Goal: Task Accomplishment & Management: Manage account settings

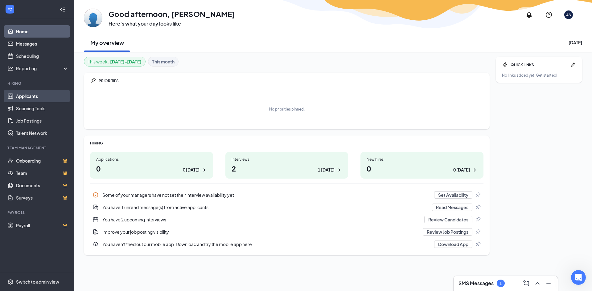
click at [24, 100] on link "Applicants" at bounding box center [42, 96] width 53 height 12
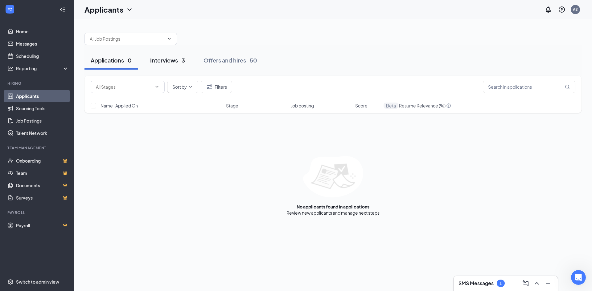
click at [164, 57] on div "Interviews · 3" at bounding box center [167, 60] width 35 height 8
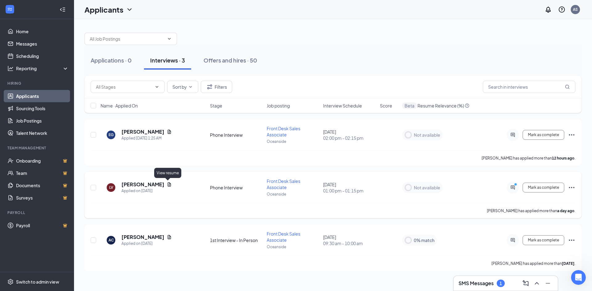
click at [168, 183] on icon "Document" at bounding box center [169, 184] width 3 height 4
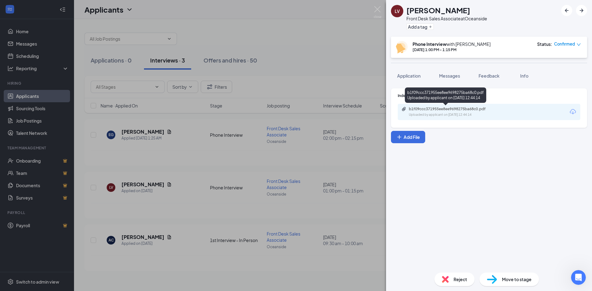
click at [457, 110] on div "b1f09ccc371955ee8ee9698275ba68c0.pdf" at bounding box center [452, 109] width 86 height 5
click at [326, 80] on div "LV Leanne Vultaggio Front Desk Sales Associate at Oceanside Add a tag Phone Int…" at bounding box center [296, 145] width 592 height 291
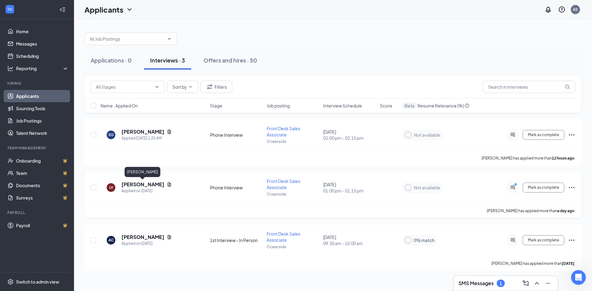
click at [134, 185] on h5 "Leanne Vultaggio" at bounding box center [142, 184] width 43 height 7
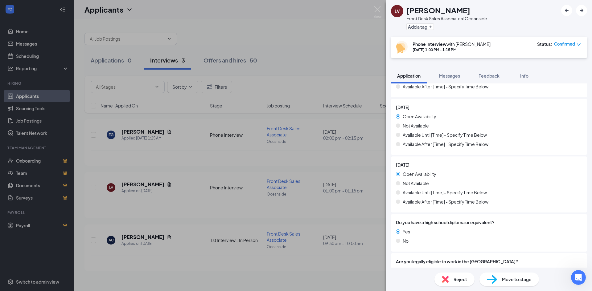
scroll to position [602, 0]
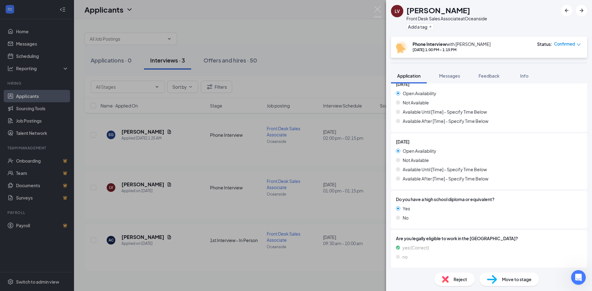
click at [260, 179] on div "LV Leanne Vultaggio Front Desk Sales Associate at Oceanside Add a tag Phone Int…" at bounding box center [296, 145] width 592 height 291
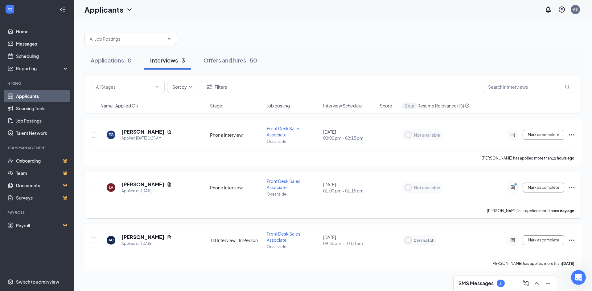
click at [575, 188] on div "LV Leanne Vultaggio Applied on Oct 14 Phone Interview Front Desk Sales Associat…" at bounding box center [332, 195] width 497 height 47
click at [569, 188] on icon "Ellipses" at bounding box center [570, 187] width 7 height 7
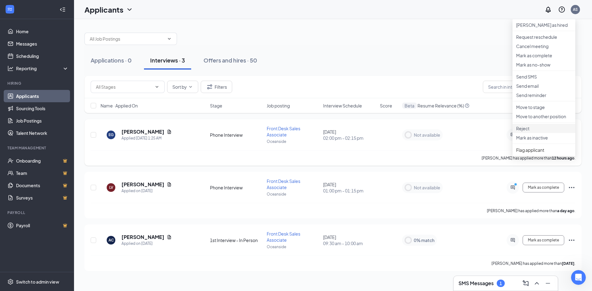
click at [538, 132] on p "Reject" at bounding box center [543, 128] width 55 height 6
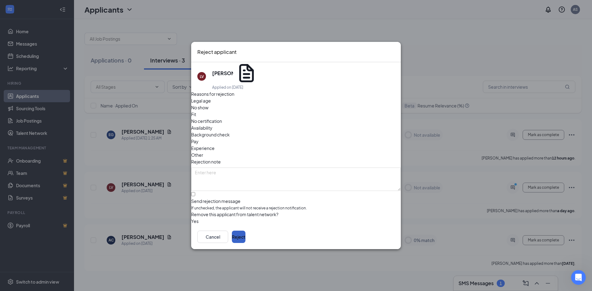
click at [245, 231] on button "Reject" at bounding box center [239, 237] width 14 height 12
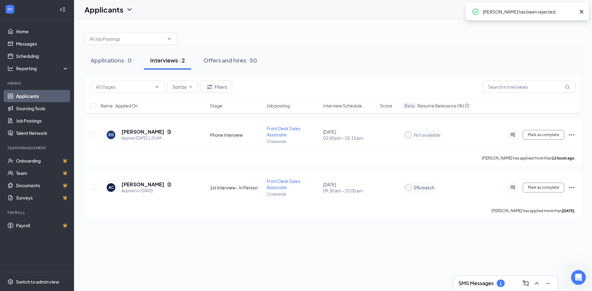
click at [486, 283] on h3 "SMS Messages" at bounding box center [475, 283] width 35 height 7
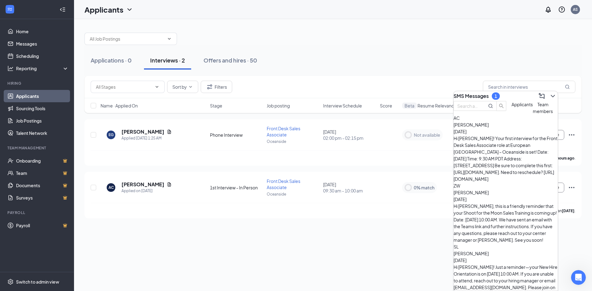
click at [488, 95] on h3 "SMS Messages" at bounding box center [470, 96] width 35 height 7
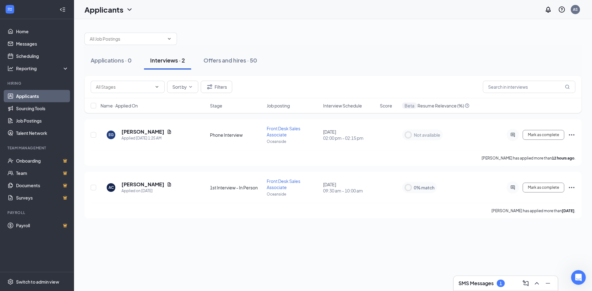
click at [488, 284] on h3 "SMS Messages" at bounding box center [475, 283] width 35 height 7
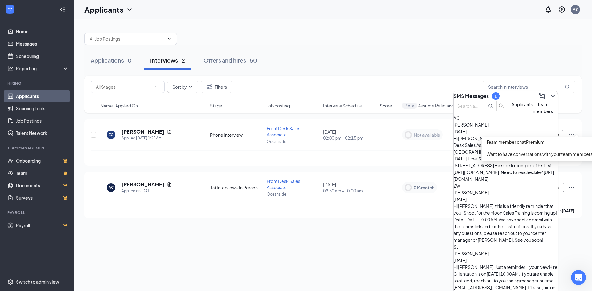
click at [511, 115] on button "Applicants" at bounding box center [521, 108] width 21 height 14
click at [479, 109] on input "text" at bounding box center [468, 106] width 22 height 7
click at [538, 93] on icon "ComposeMessage" at bounding box center [541, 95] width 7 height 7
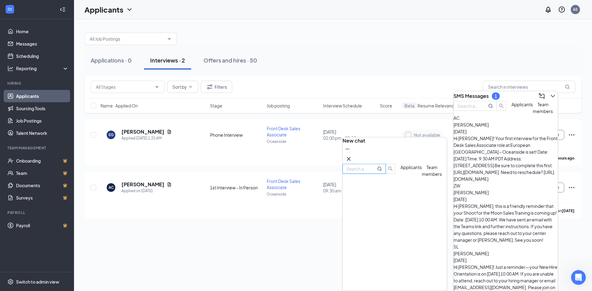
click at [352, 155] on icon "Cross" at bounding box center [348, 158] width 7 height 7
click at [551, 94] on button at bounding box center [552, 96] width 10 height 10
